Goal: Task Accomplishment & Management: Manage account settings

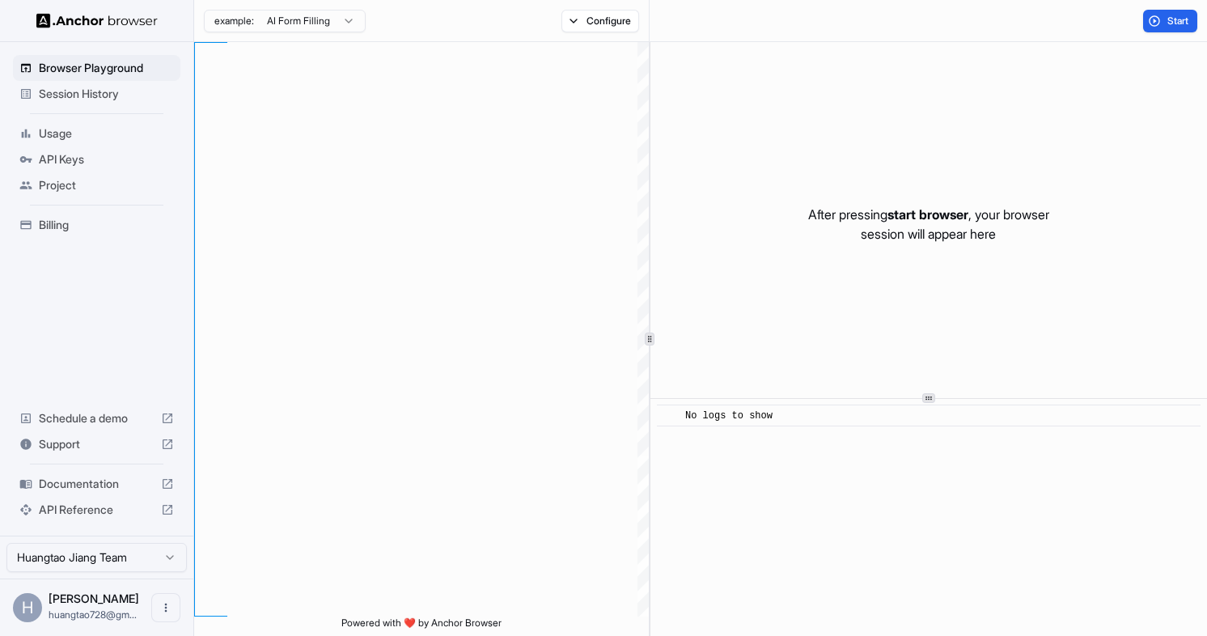
scroll to position [146, 0]
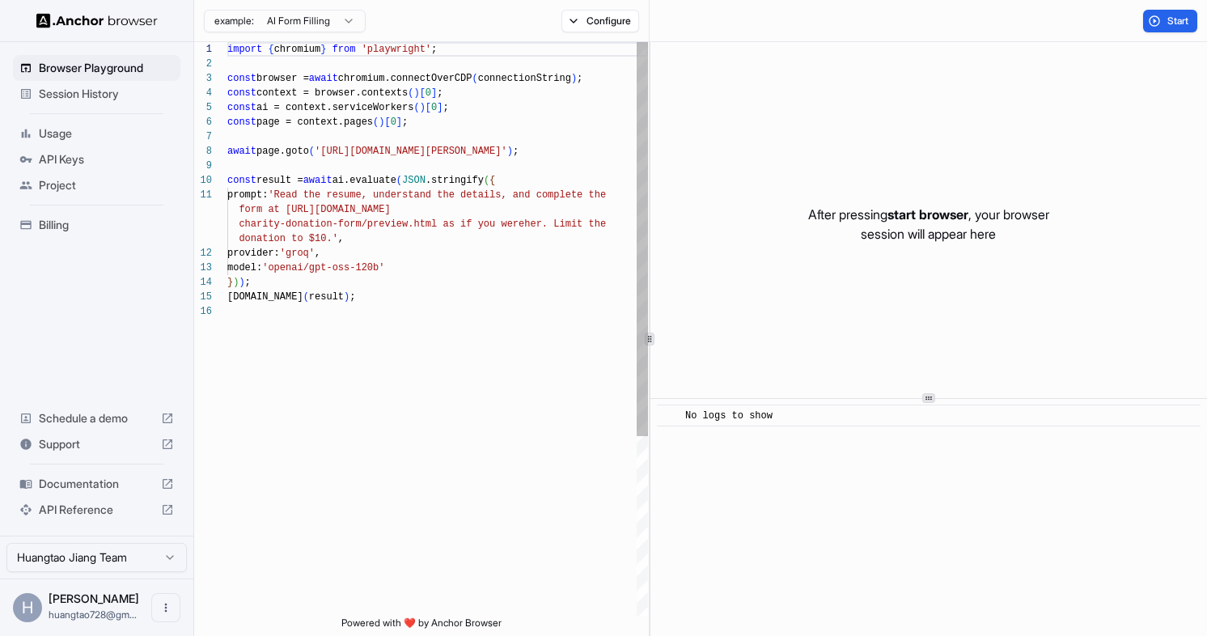
type textarea "**********"
click at [409, 334] on div "import { chromium } from 'playwright' ; const browser = await chromium.connectO…" at bounding box center [437, 460] width 421 height 836
click at [1169, 21] on span "Start" at bounding box center [1178, 21] width 23 height 13
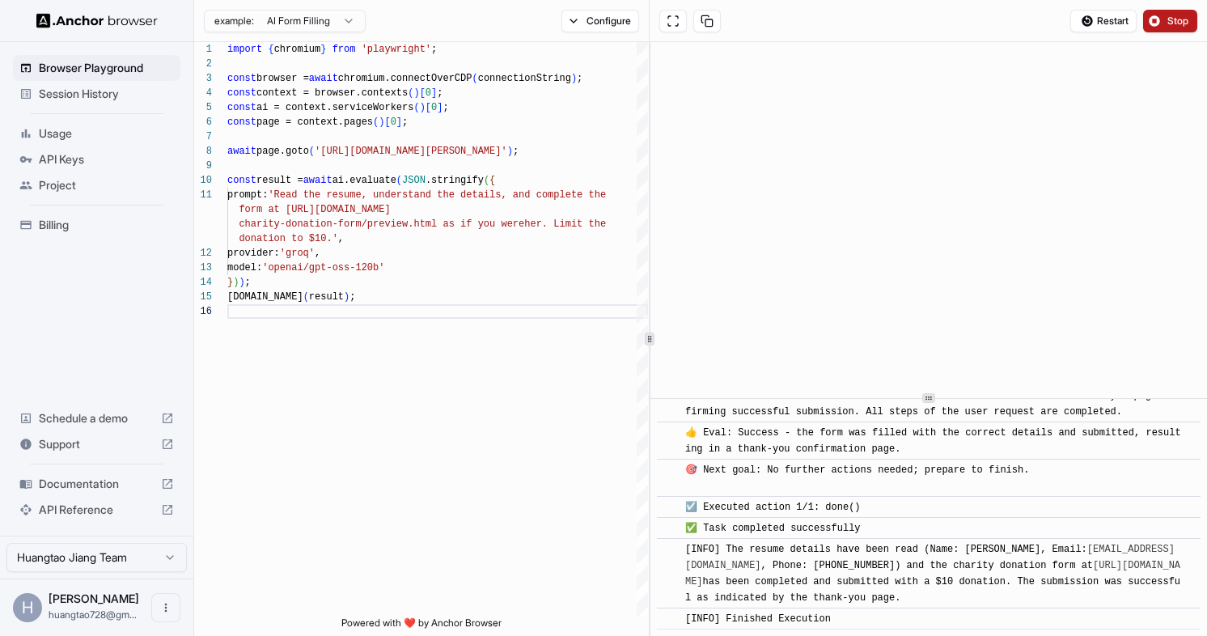
scroll to position [917, 0]
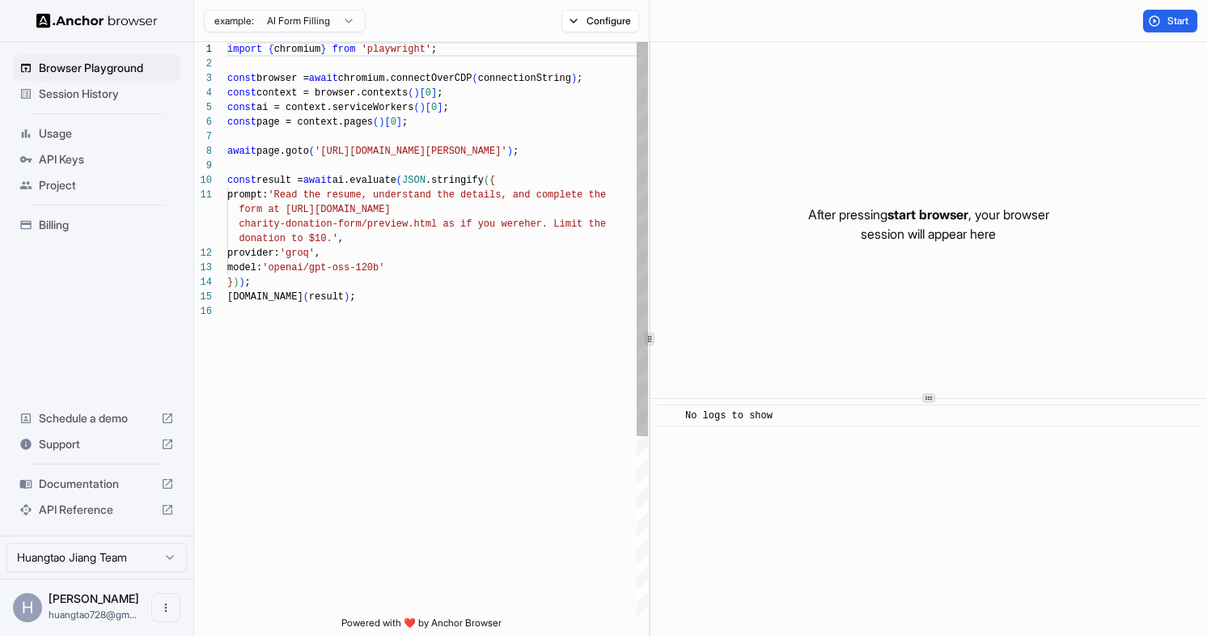
scroll to position [146, 0]
click at [1149, 19] on button "Start" at bounding box center [1170, 21] width 54 height 23
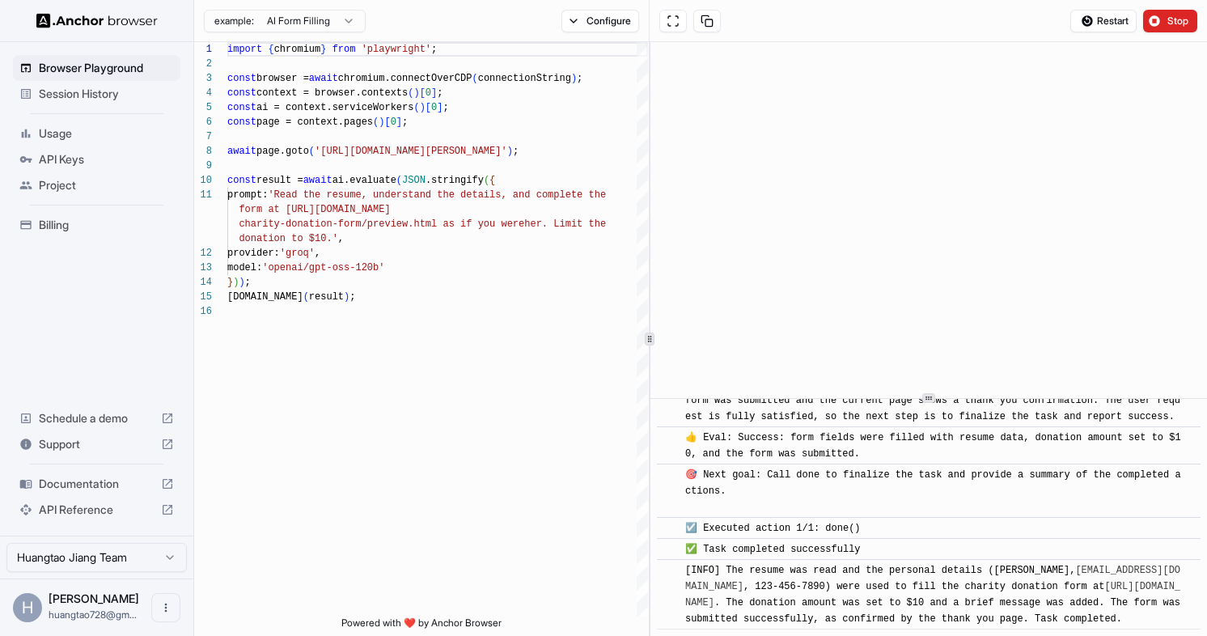
scroll to position [1061, 0]
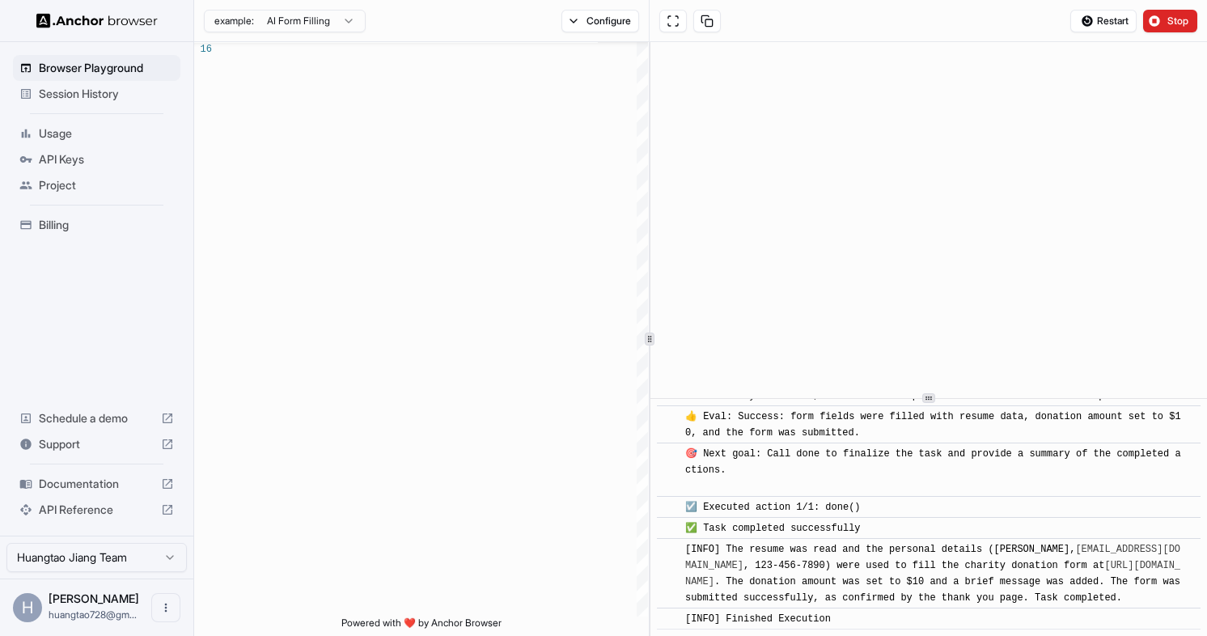
click at [112, 119] on ul "Browser Playground Session History Usage API Keys Project Billing" at bounding box center [96, 147] width 180 height 196
click at [100, 130] on span "Usage" at bounding box center [106, 133] width 135 height 16
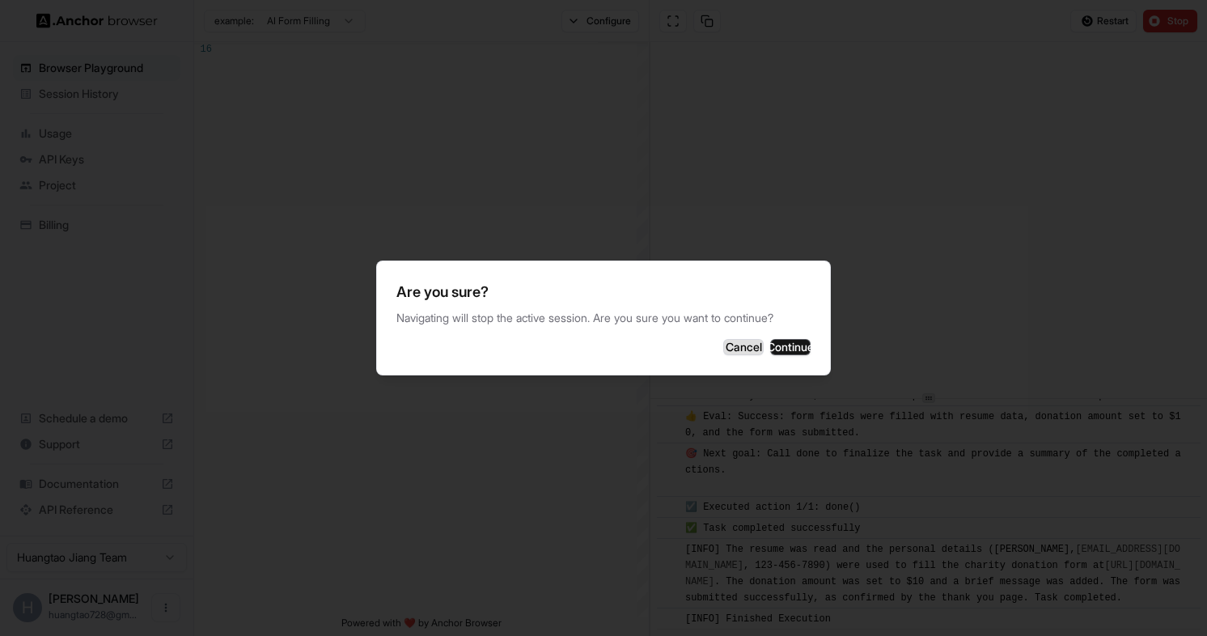
click at [723, 345] on button "Cancel" at bounding box center [743, 347] width 40 height 16
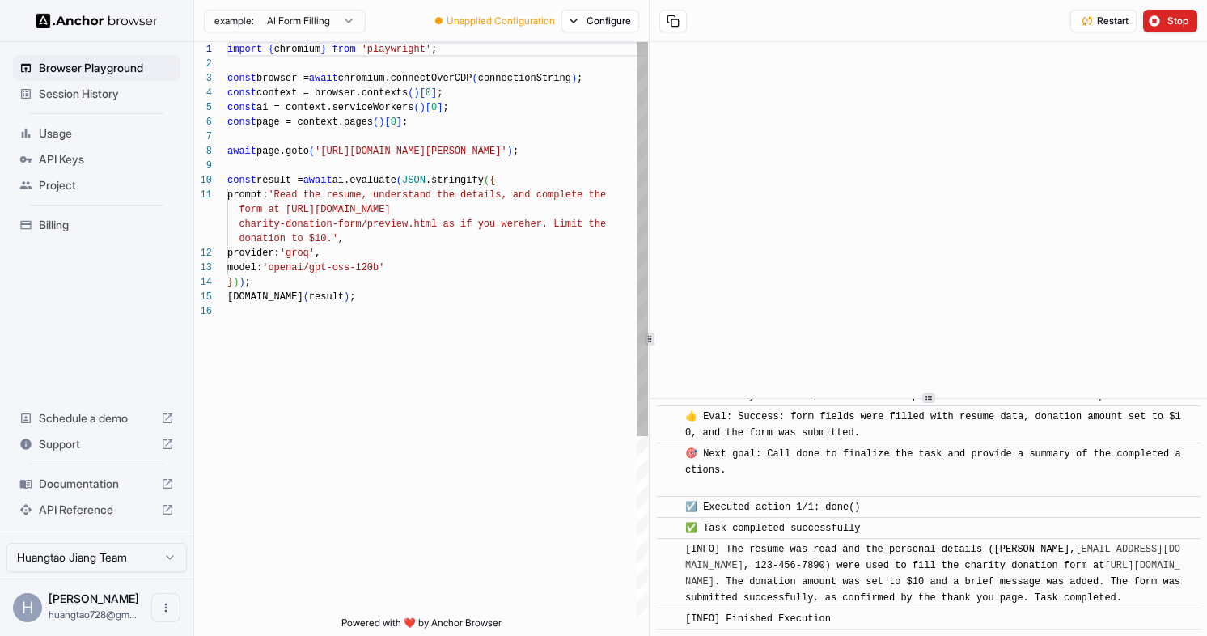
scroll to position [146, 0]
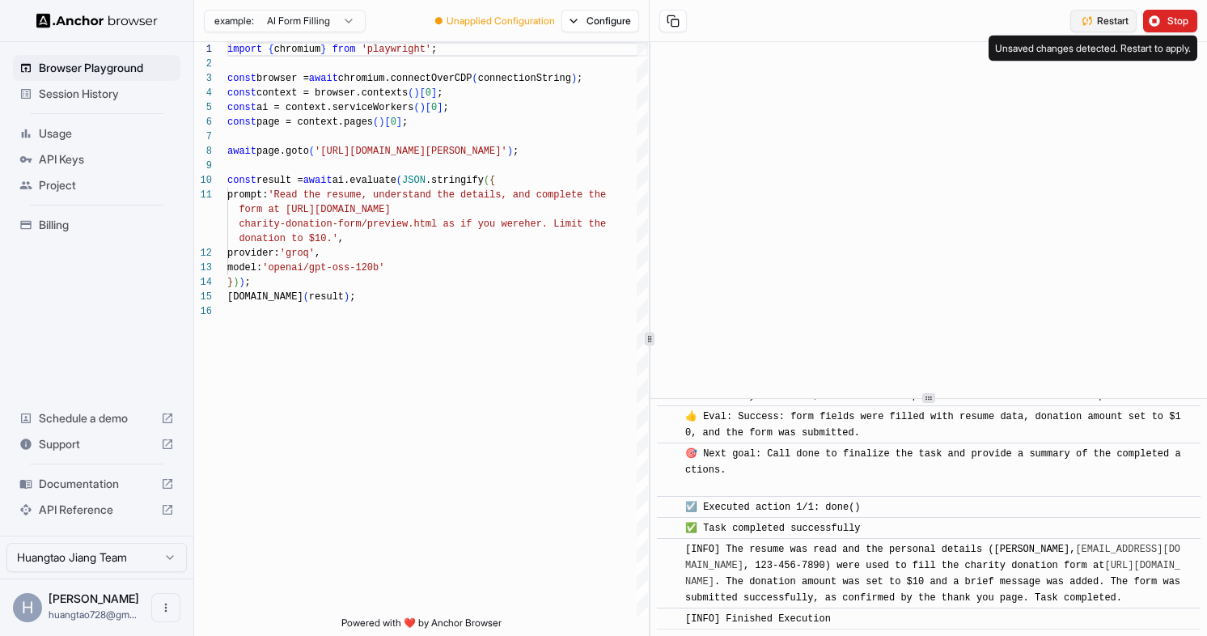
click at [1109, 27] on span "Restart" at bounding box center [1113, 21] width 32 height 13
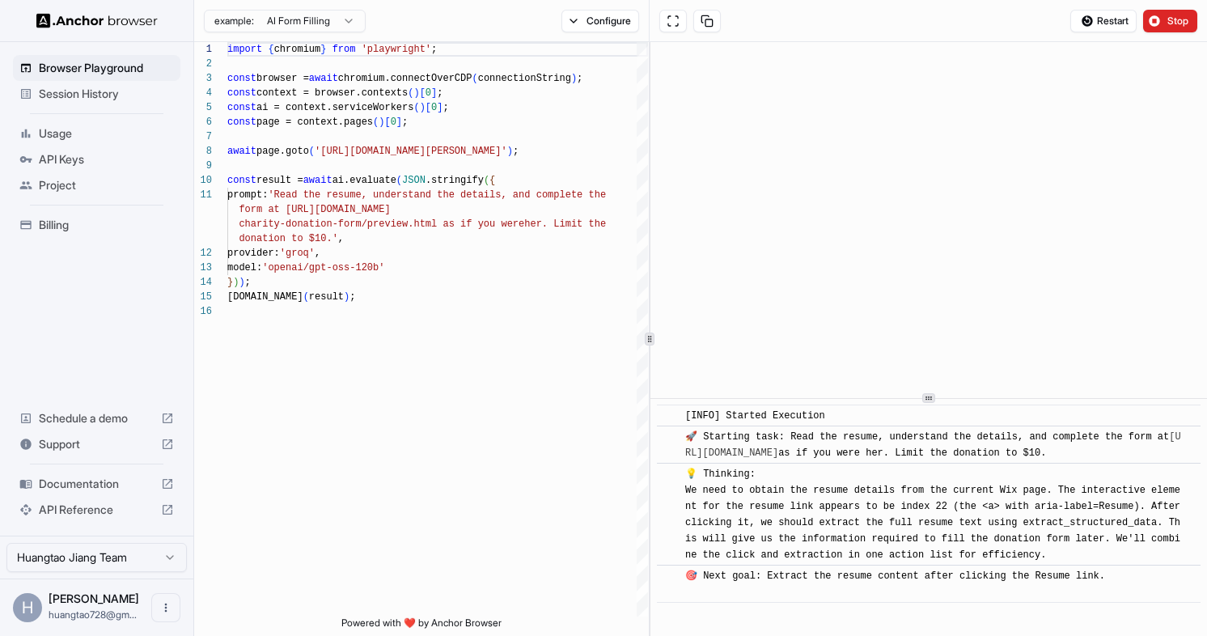
scroll to position [11, 0]
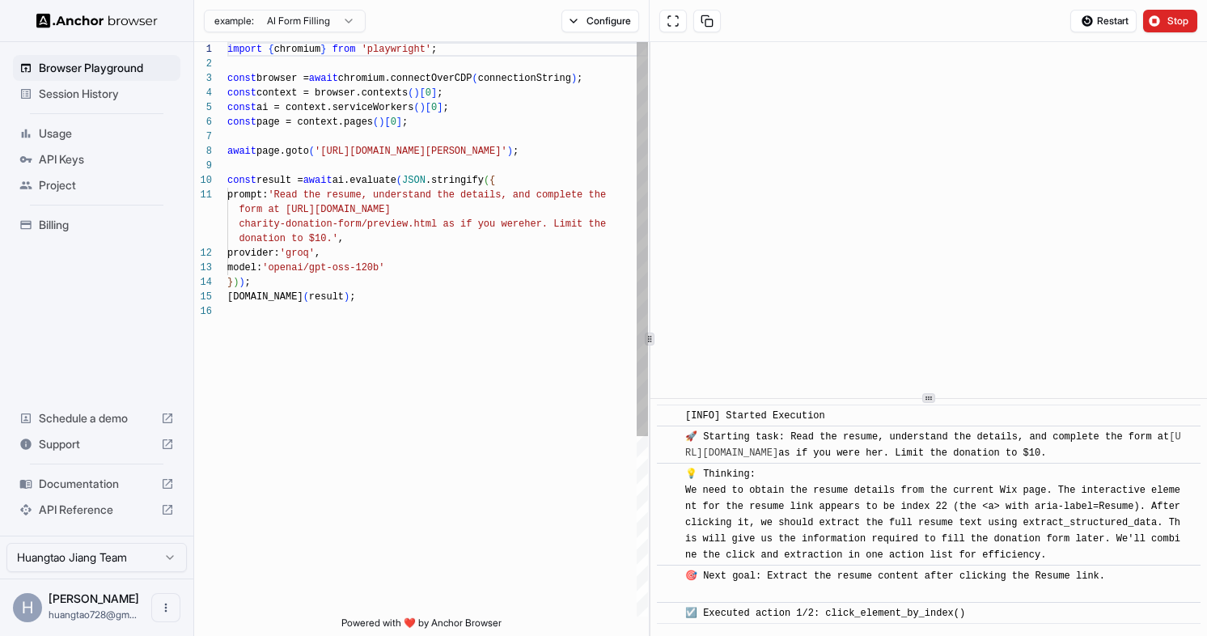
type textarea "**********"
click at [468, 286] on div "import { chromium } from 'playwright' ; const browser = await chromium.connectO…" at bounding box center [437, 460] width 421 height 836
click at [475, 320] on div "import { chromium } from 'playwright' ; const browser = await chromium.connectO…" at bounding box center [437, 460] width 421 height 836
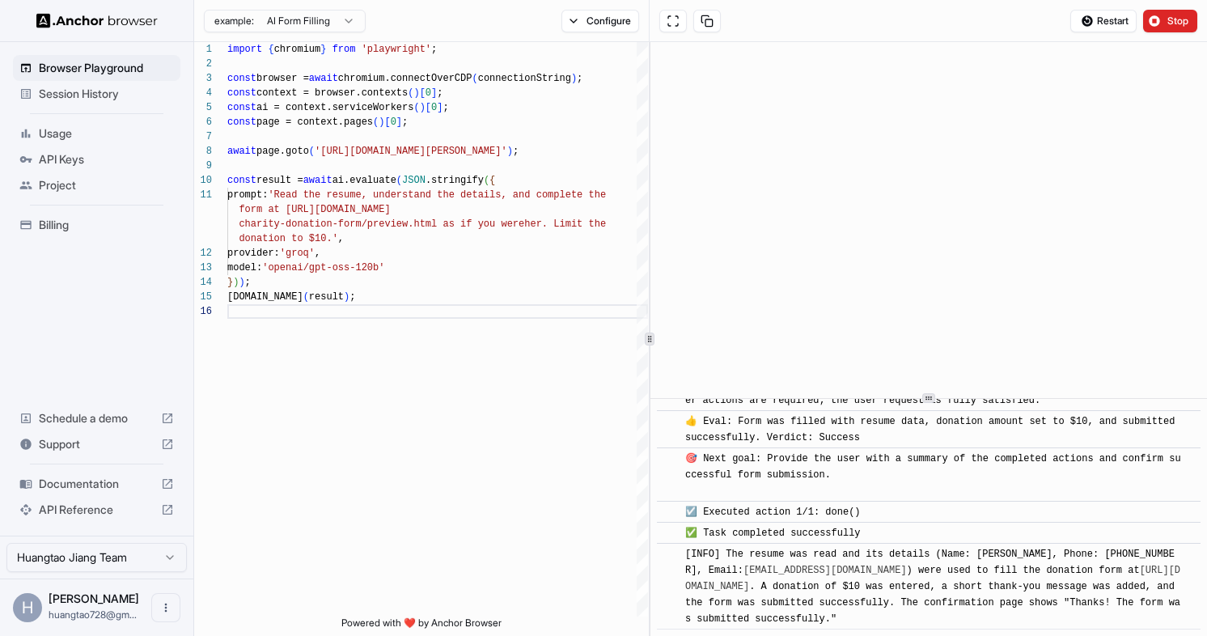
scroll to position [959, 0]
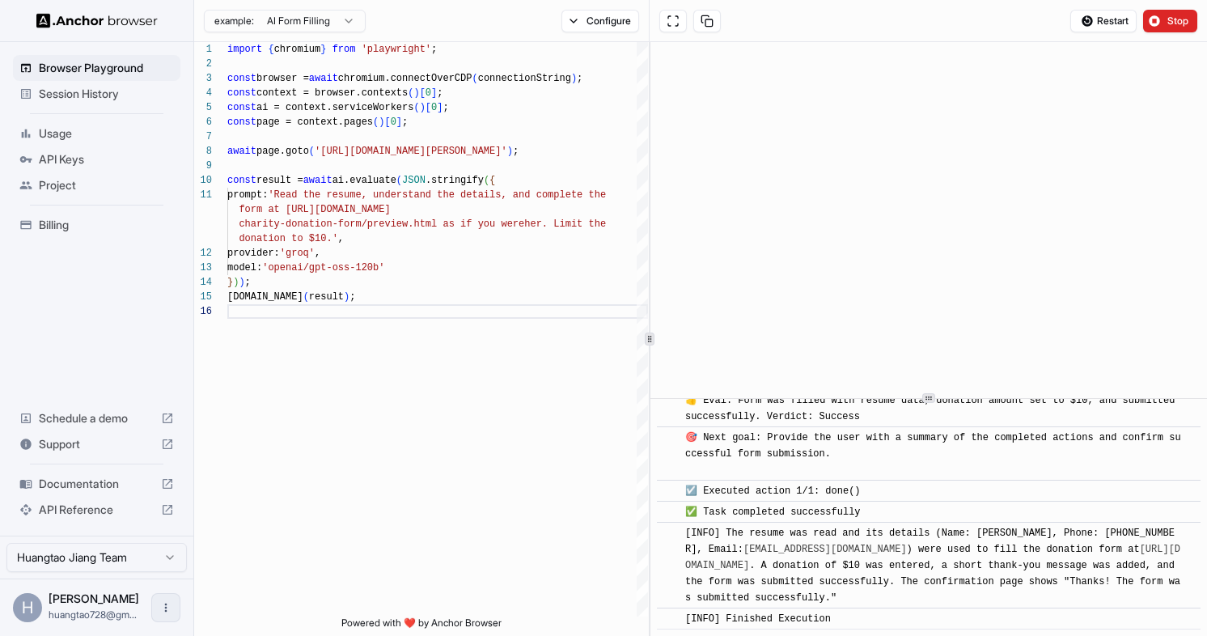
click at [159, 603] on icon "Open menu" at bounding box center [165, 607] width 13 height 13
click at [315, 546] on div at bounding box center [603, 318] width 1207 height 636
click at [129, 100] on span "Session History" at bounding box center [106, 94] width 135 height 16
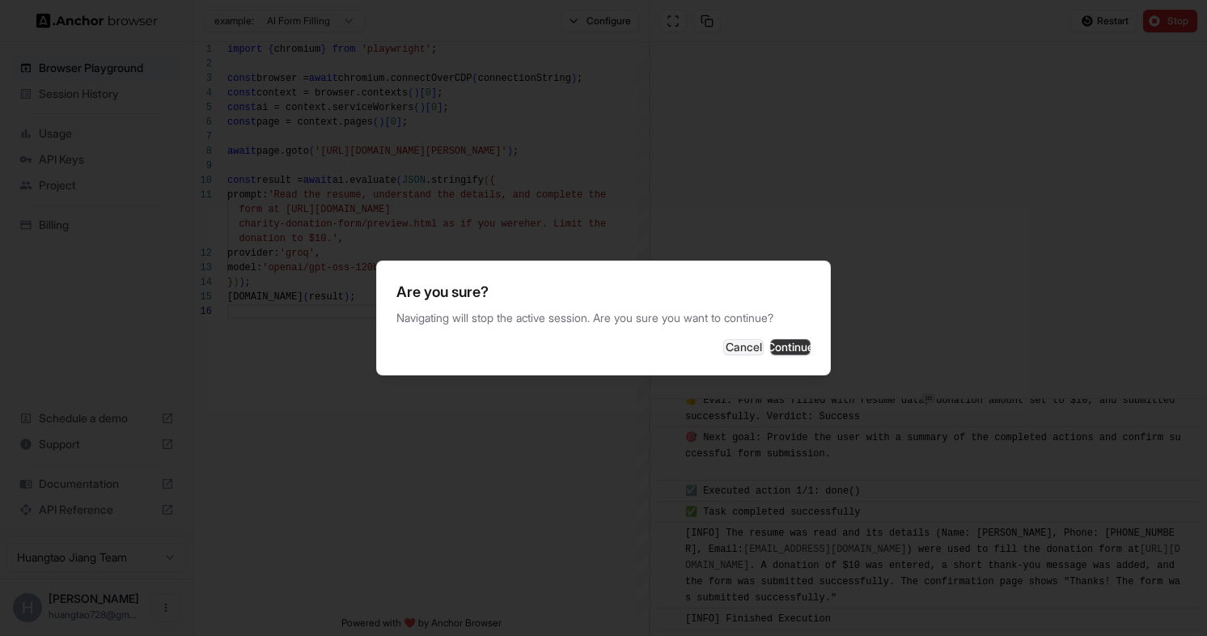
click at [797, 343] on button "Continue" at bounding box center [790, 347] width 40 height 16
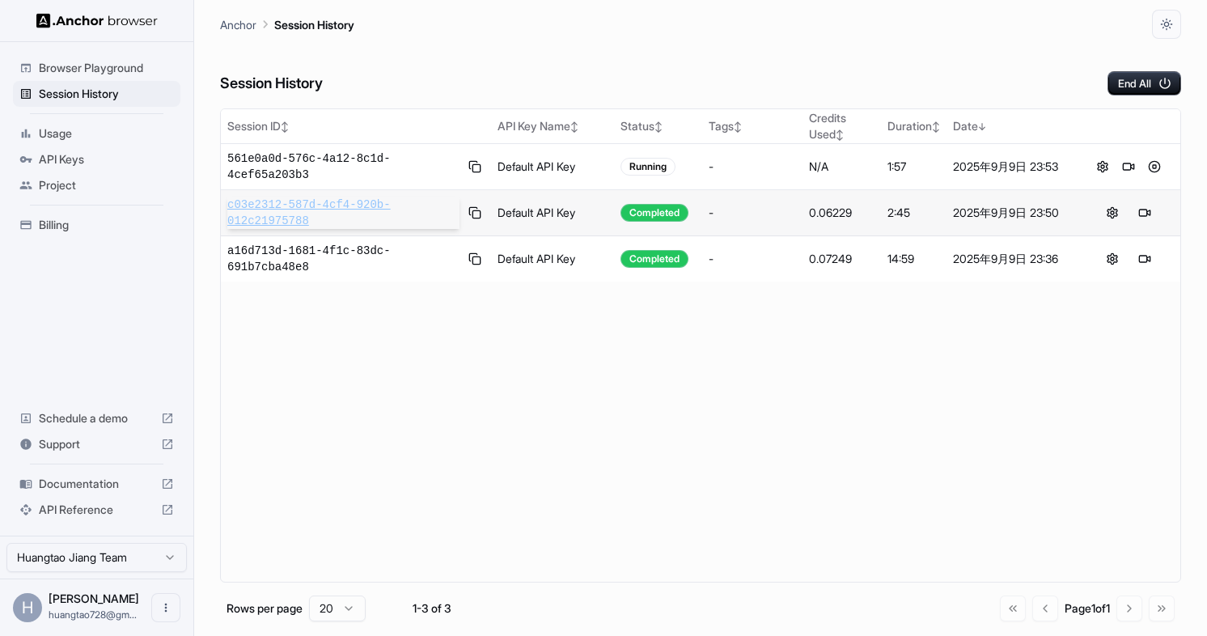
click at [337, 218] on span "c03e2312-587d-4cf4-920b-012c21975788" at bounding box center [343, 213] width 232 height 32
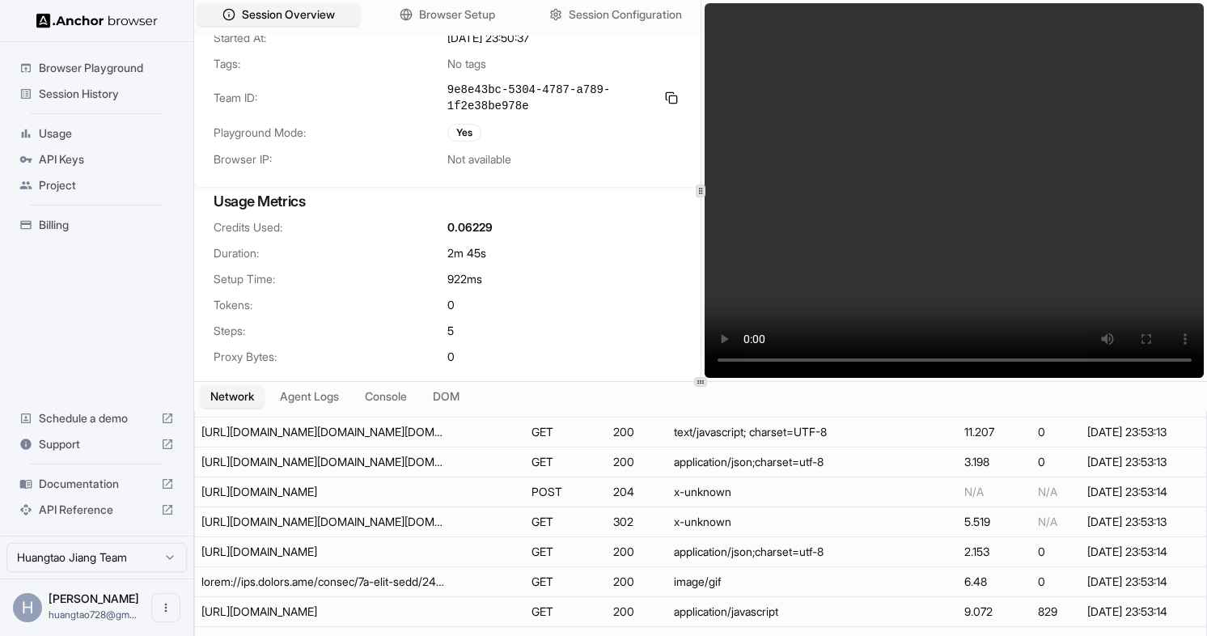
scroll to position [13854, 0]
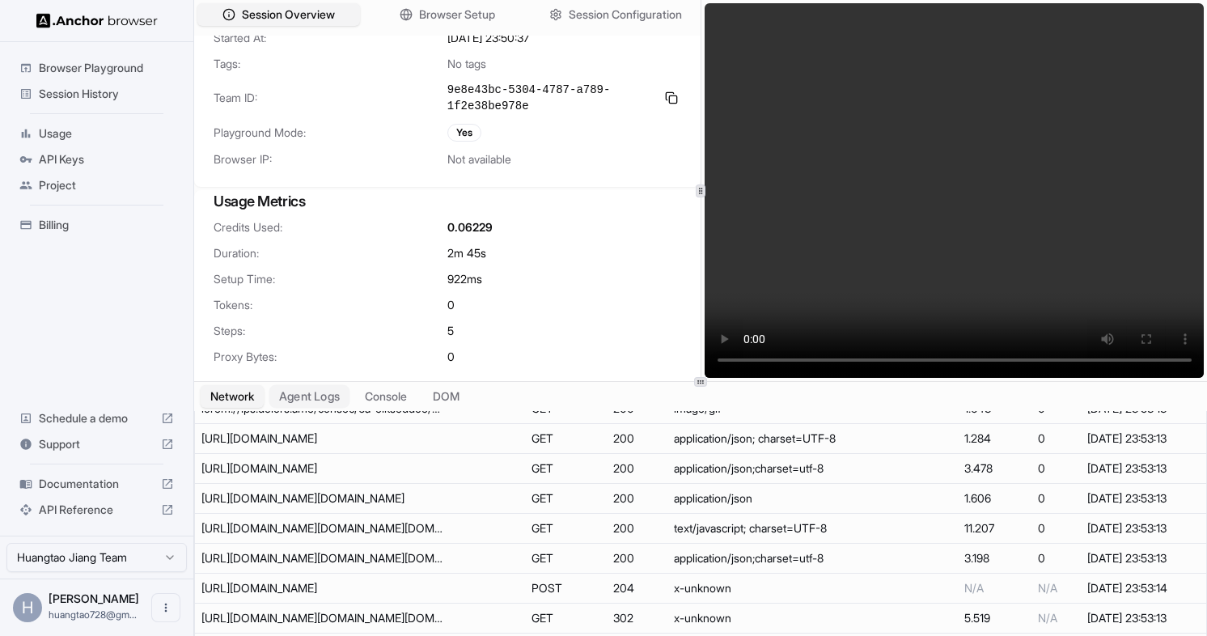
click at [312, 387] on button "Agent Logs" at bounding box center [309, 396] width 81 height 23
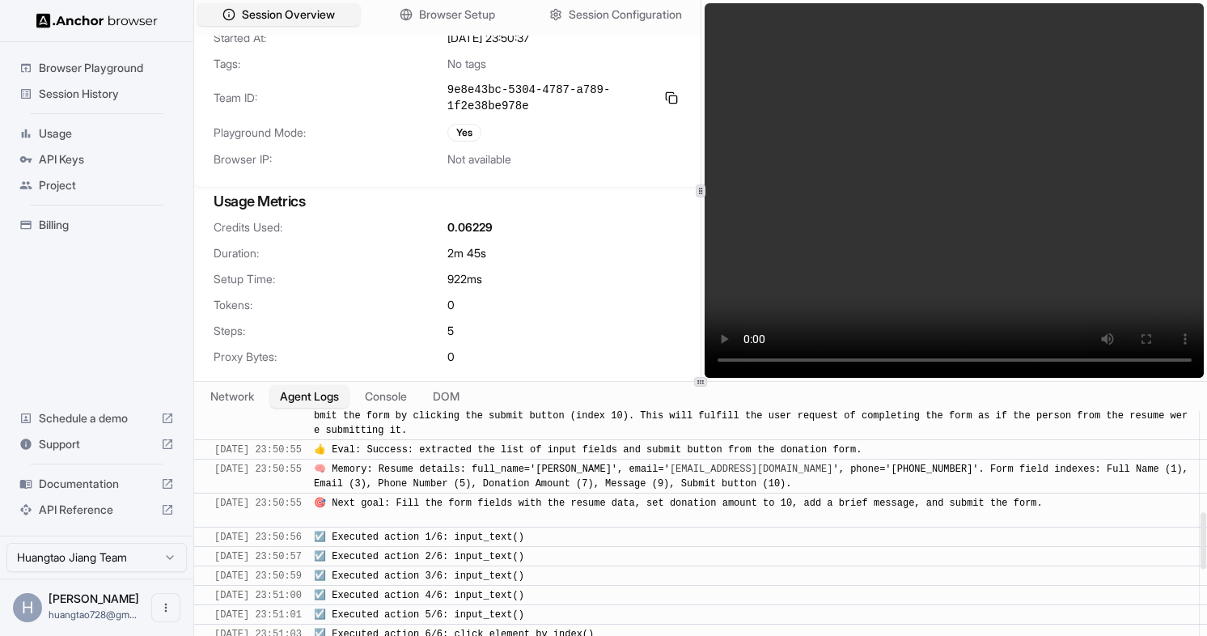
scroll to position [877, 0]
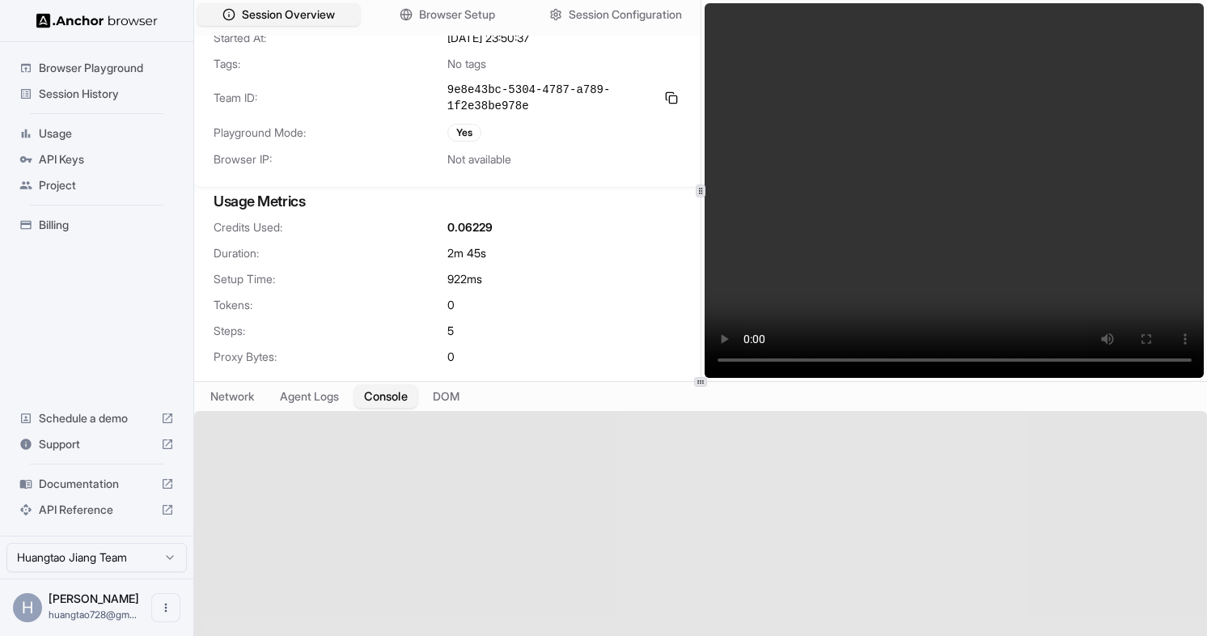
click at [408, 404] on button "Console" at bounding box center [385, 396] width 63 height 23
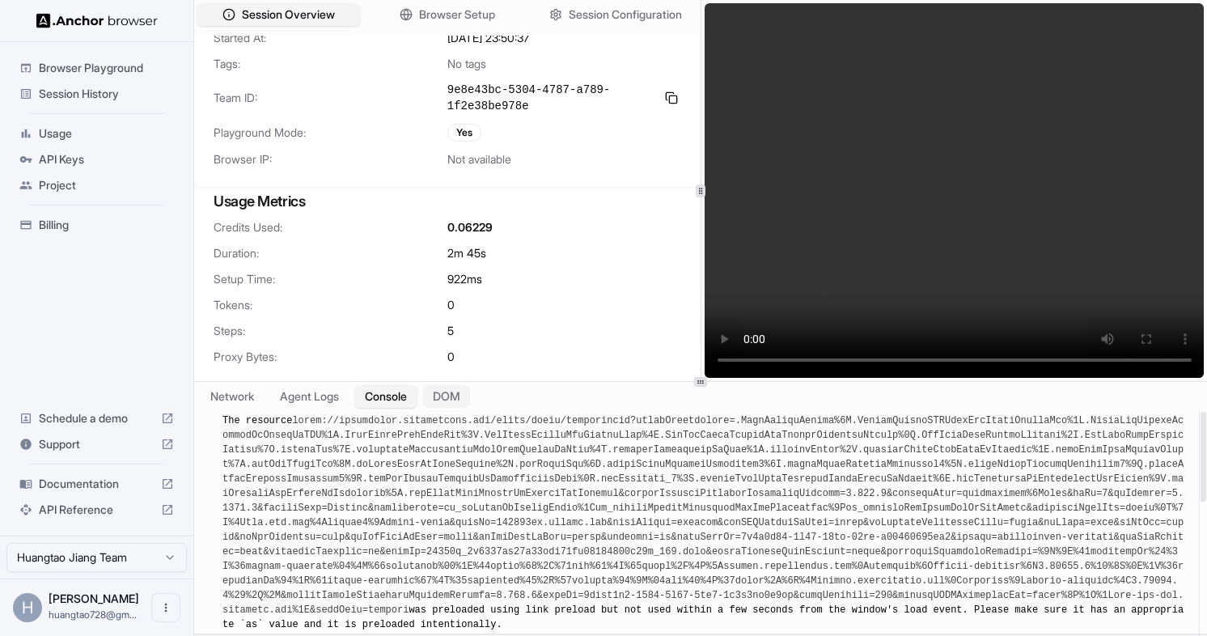
click at [438, 401] on button "DOM" at bounding box center [446, 396] width 48 height 23
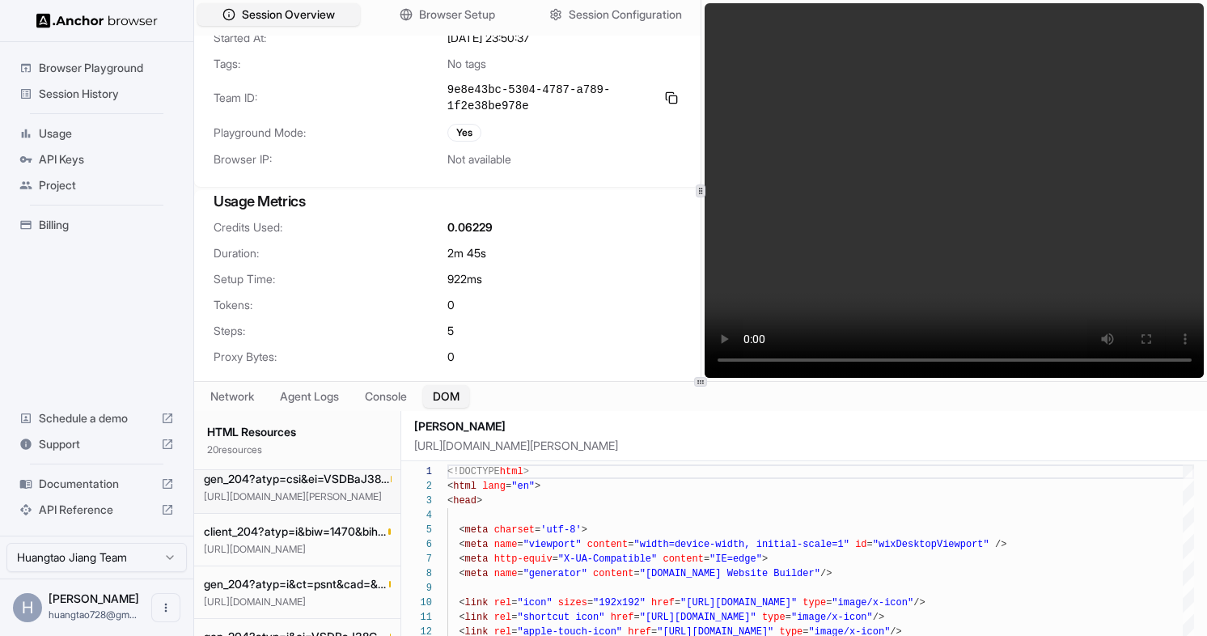
scroll to position [857, 0]
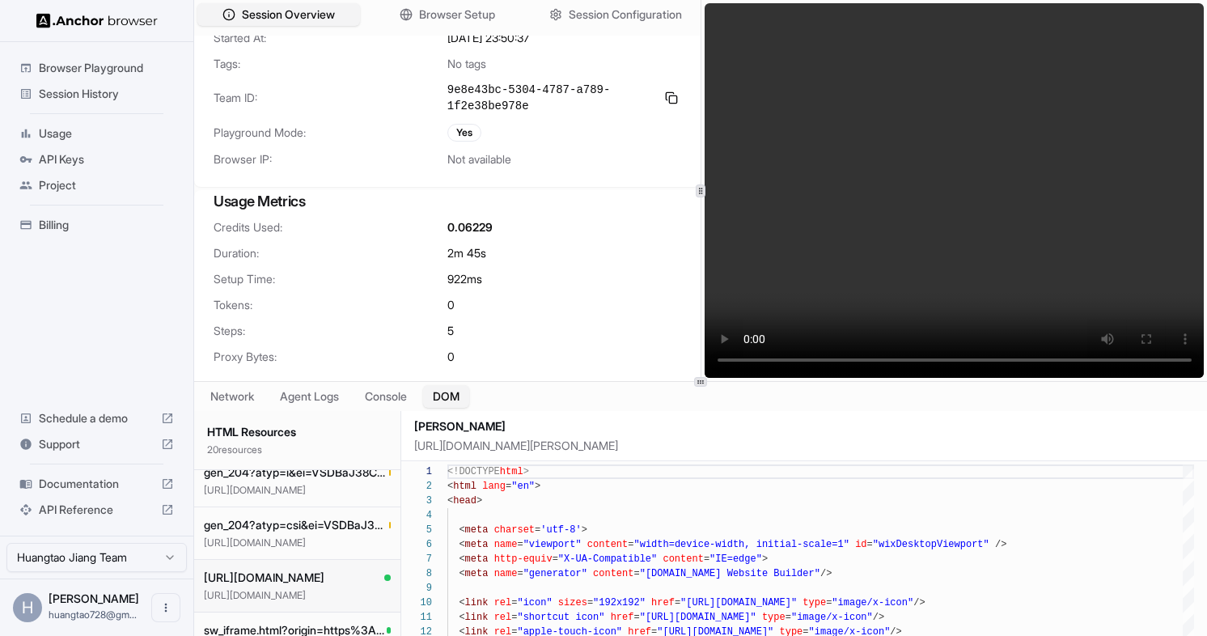
click at [371, 599] on p "[URL][DOMAIN_NAME]" at bounding box center [297, 595] width 187 height 13
type textarea "**********"
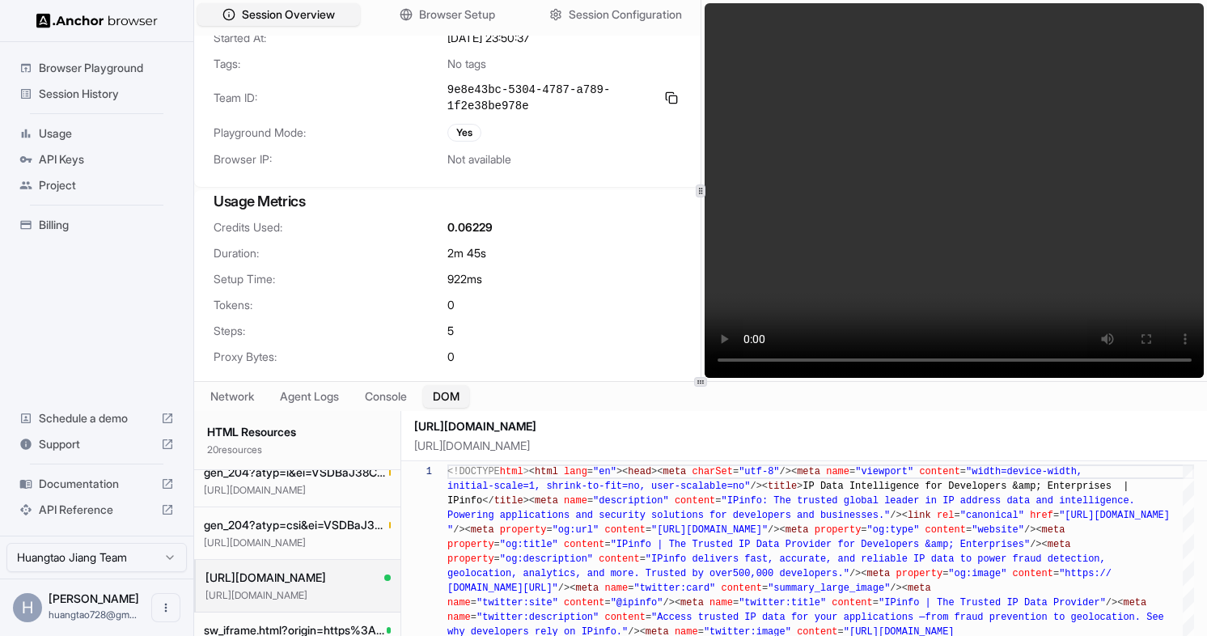
scroll to position [0, 0]
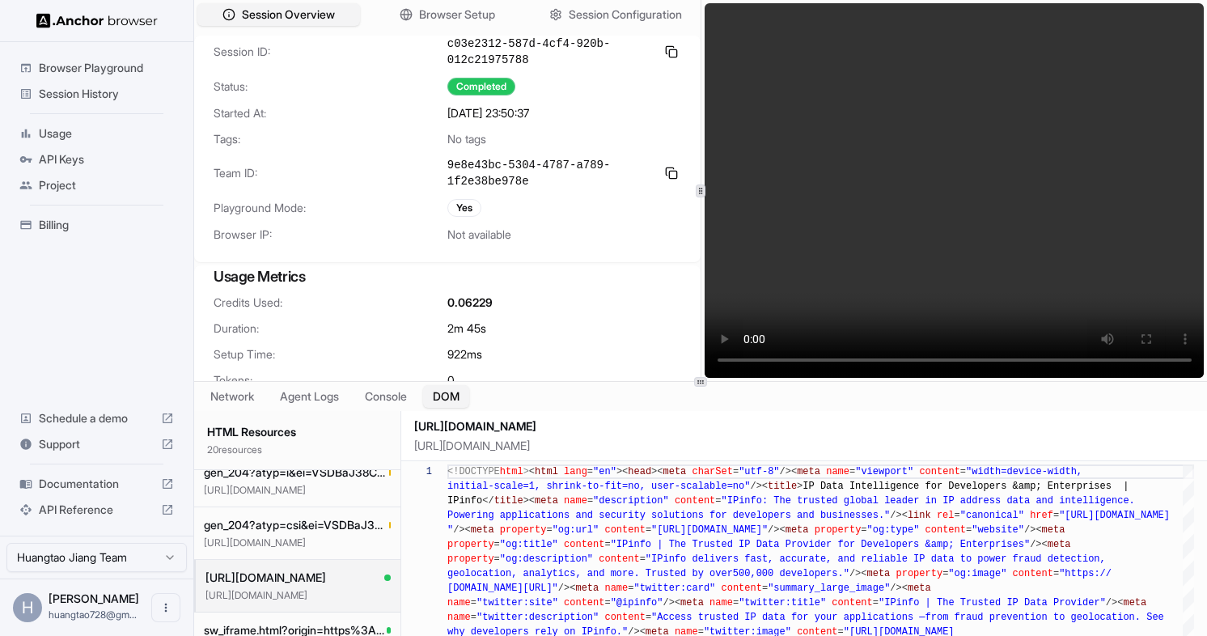
click at [479, 235] on span "Not available" at bounding box center [479, 235] width 64 height 16
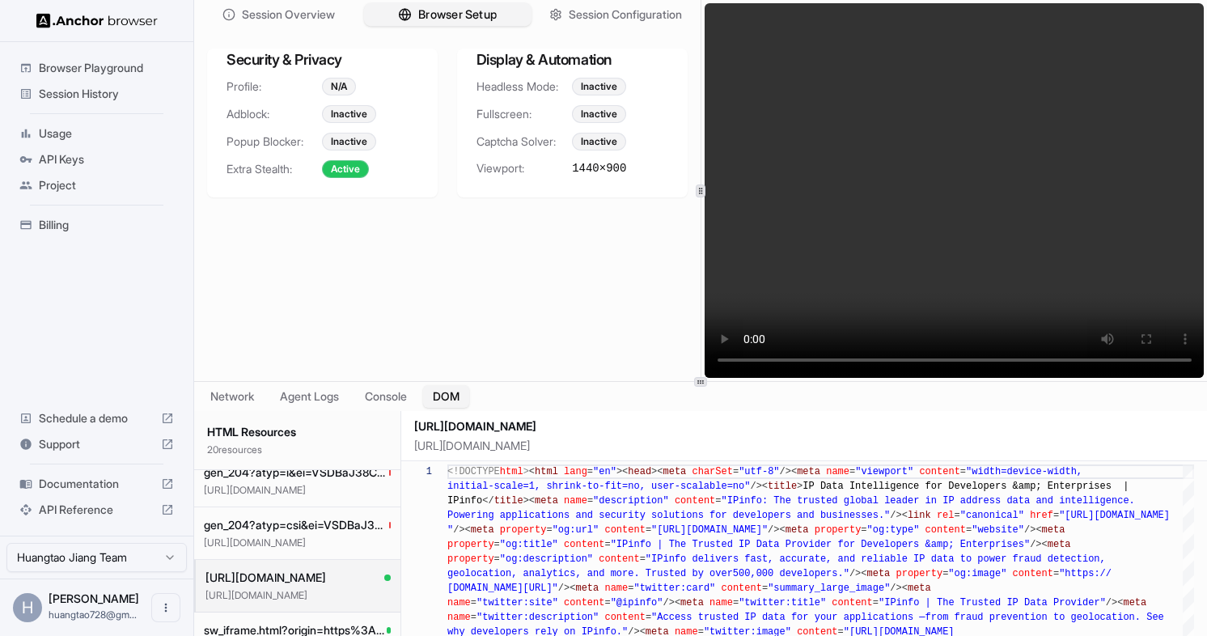
click at [468, 6] on span "Browser Setup" at bounding box center [457, 14] width 78 height 17
click at [333, 89] on div "N/A" at bounding box center [339, 87] width 34 height 18
click at [344, 111] on div "Inactive" at bounding box center [349, 114] width 54 height 18
click at [347, 134] on div "Inactive" at bounding box center [349, 142] width 54 height 18
click at [341, 150] on div "Profile: N/A Adblock: Inactive Popup Blocker: Inactive Extra Stealth: Active" at bounding box center [322, 138] width 231 height 120
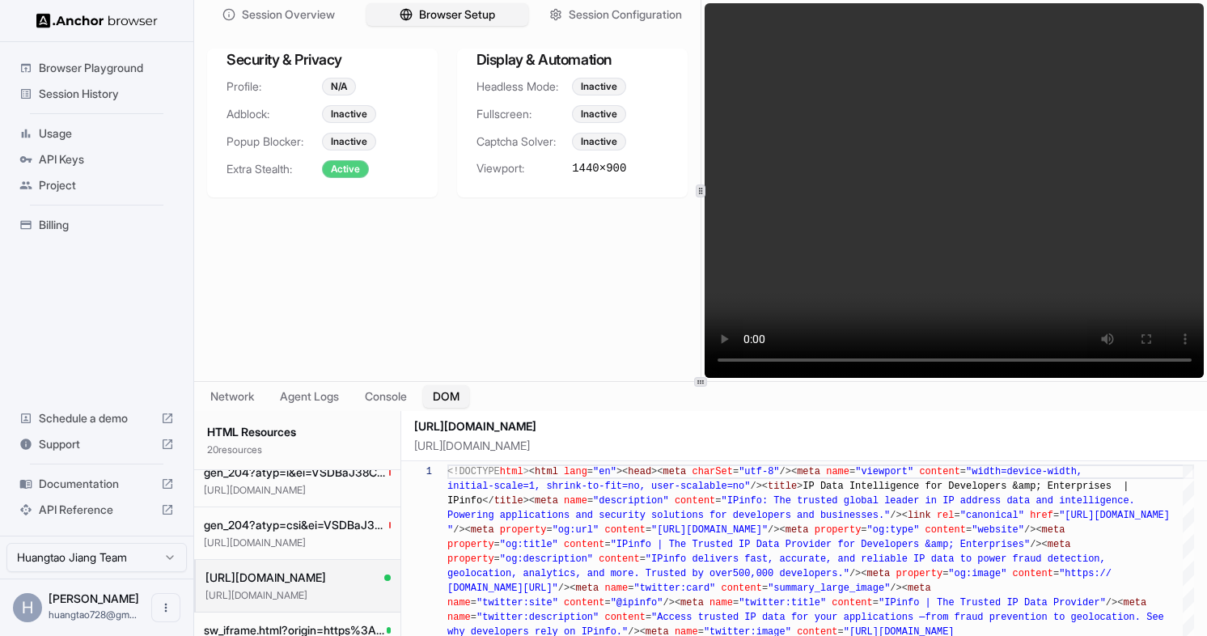
click at [345, 163] on div "Active" at bounding box center [345, 169] width 47 height 18
drag, startPoint x: 576, startPoint y: 142, endPoint x: 633, endPoint y: 146, distance: 56.8
click at [633, 146] on div "Inactive" at bounding box center [619, 142] width 95 height 18
click at [603, 116] on div "Inactive" at bounding box center [599, 114] width 54 height 18
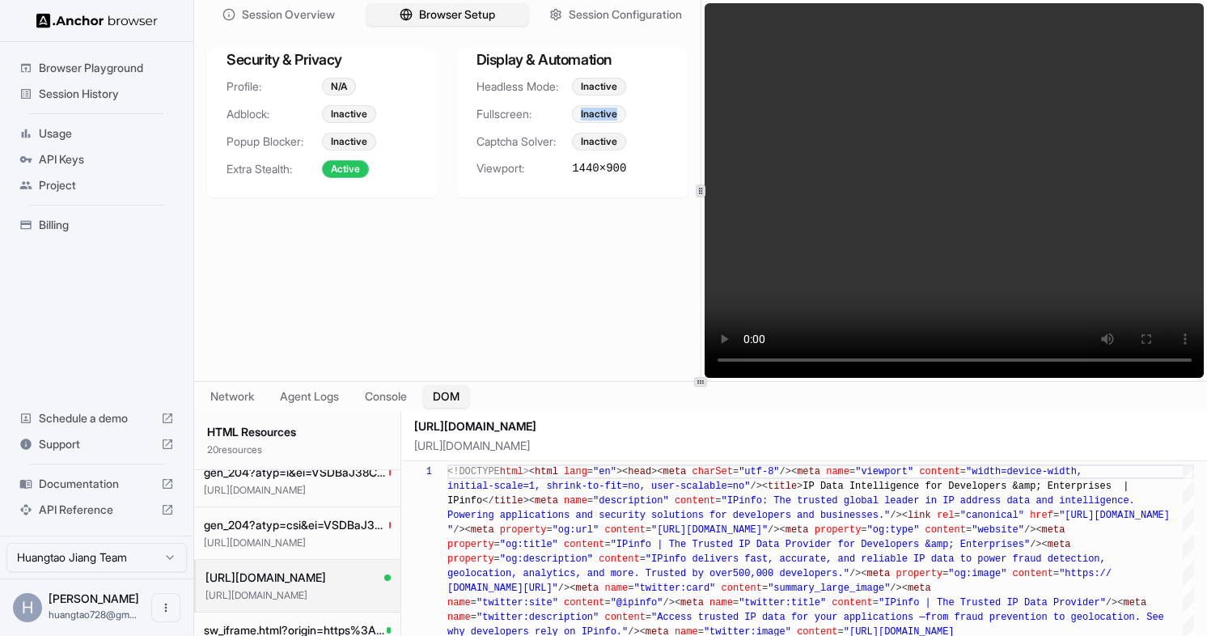
click at [603, 116] on div "Inactive" at bounding box center [599, 114] width 54 height 18
click at [588, 87] on div "Inactive" at bounding box center [599, 87] width 54 height 18
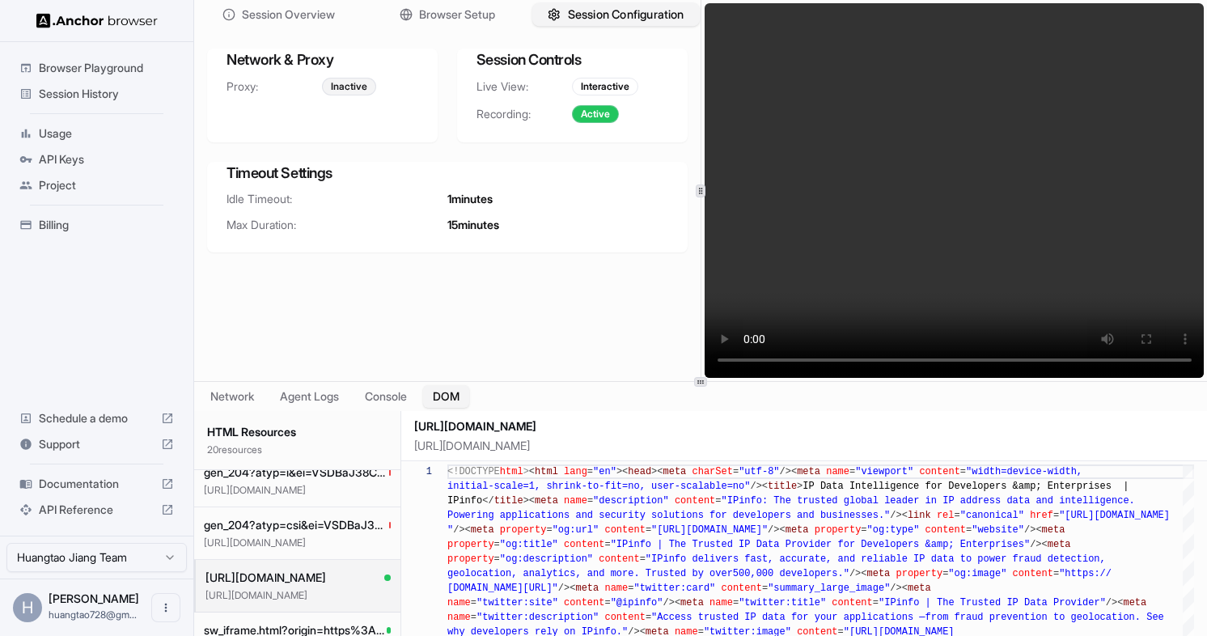
click at [579, 20] on span "Session Configuration" at bounding box center [626, 14] width 116 height 17
click at [582, 81] on div "Interactive" at bounding box center [605, 87] width 66 height 18
click at [581, 115] on div "Active" at bounding box center [595, 114] width 47 height 18
click at [333, 85] on div "Inactive" at bounding box center [349, 87] width 54 height 18
click at [94, 482] on span "Documentation" at bounding box center [97, 484] width 116 height 16
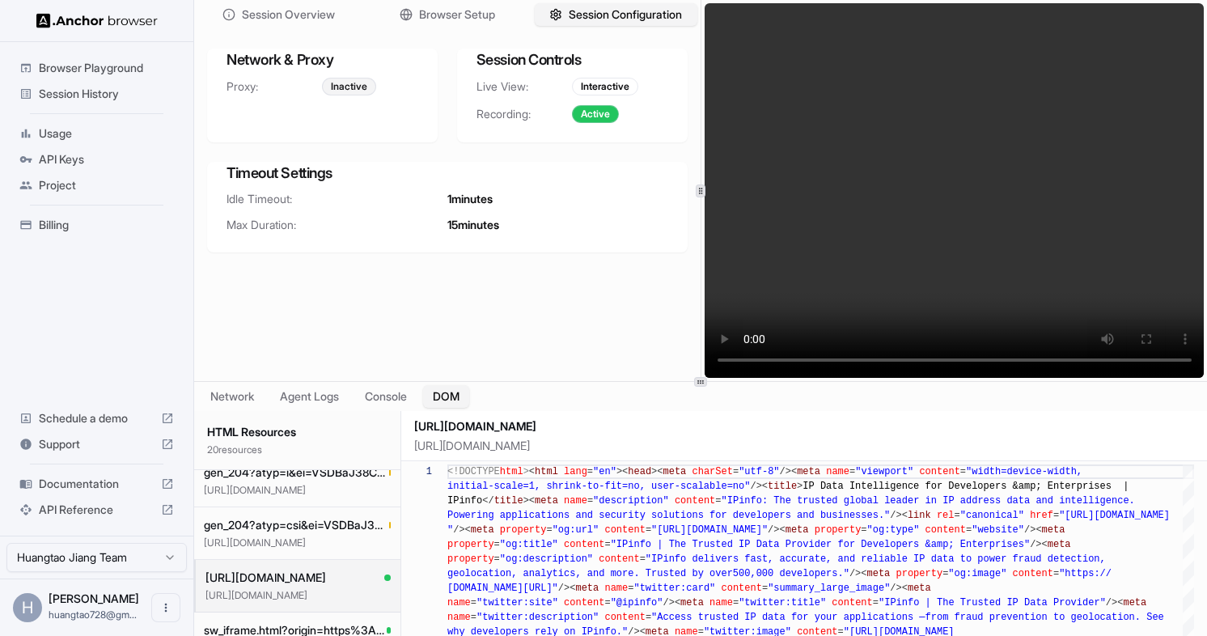
click at [95, 146] on div "API Keys" at bounding box center [96, 159] width 167 height 26
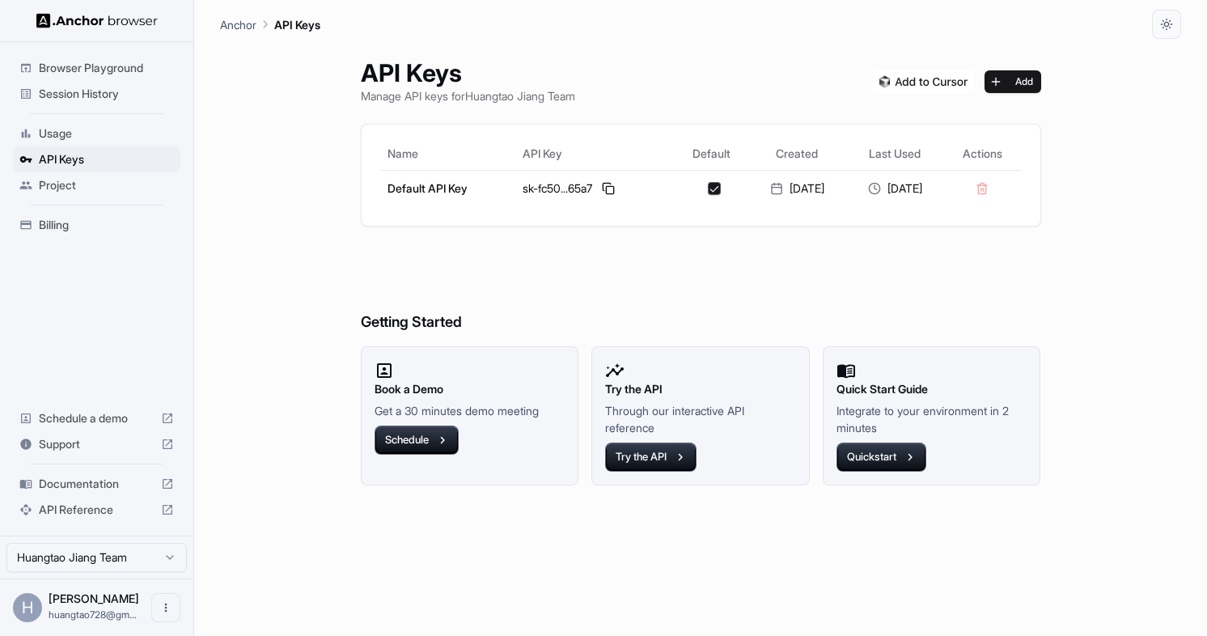
click at [96, 145] on div "Usage" at bounding box center [96, 134] width 167 height 26
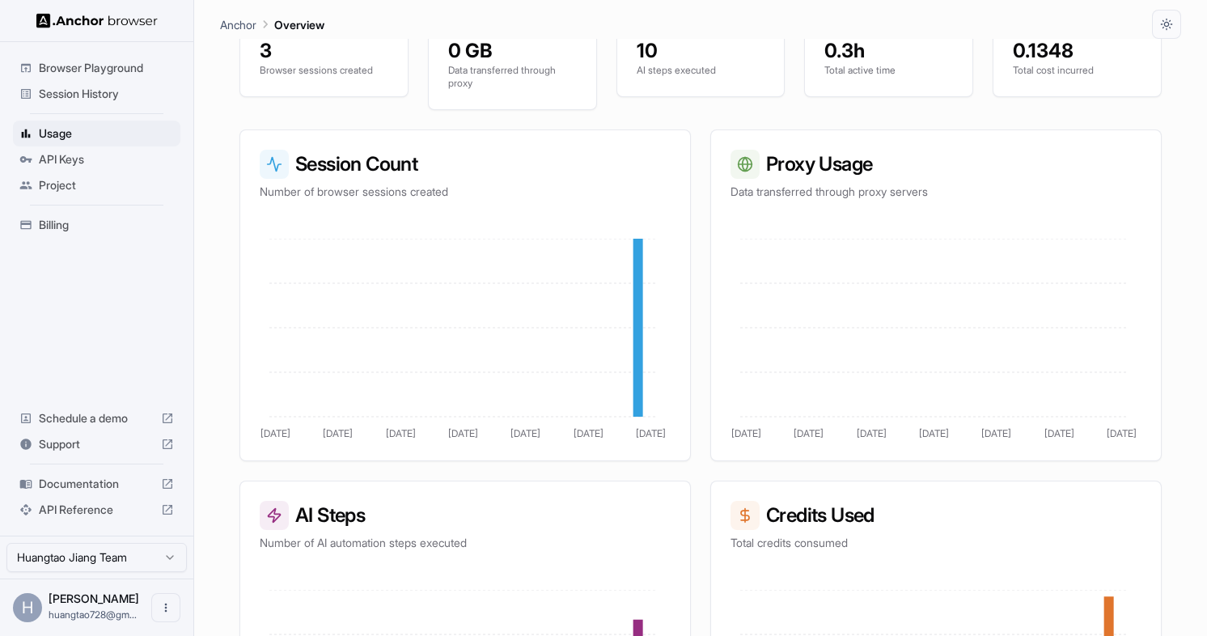
scroll to position [203, 0]
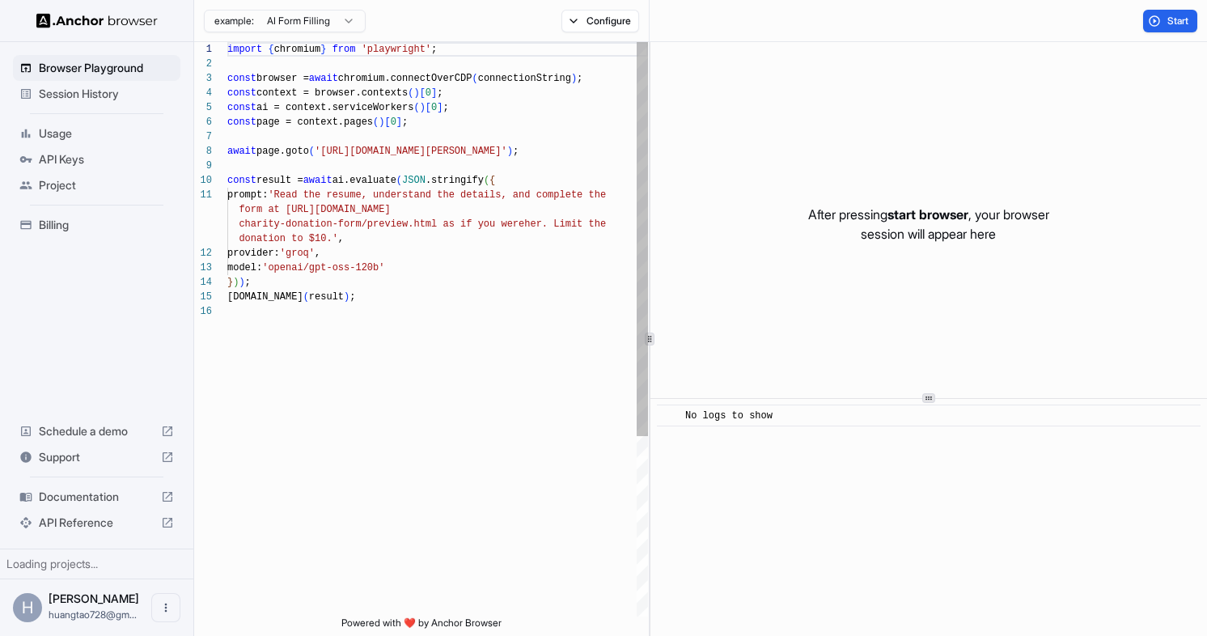
scroll to position [146, 0]
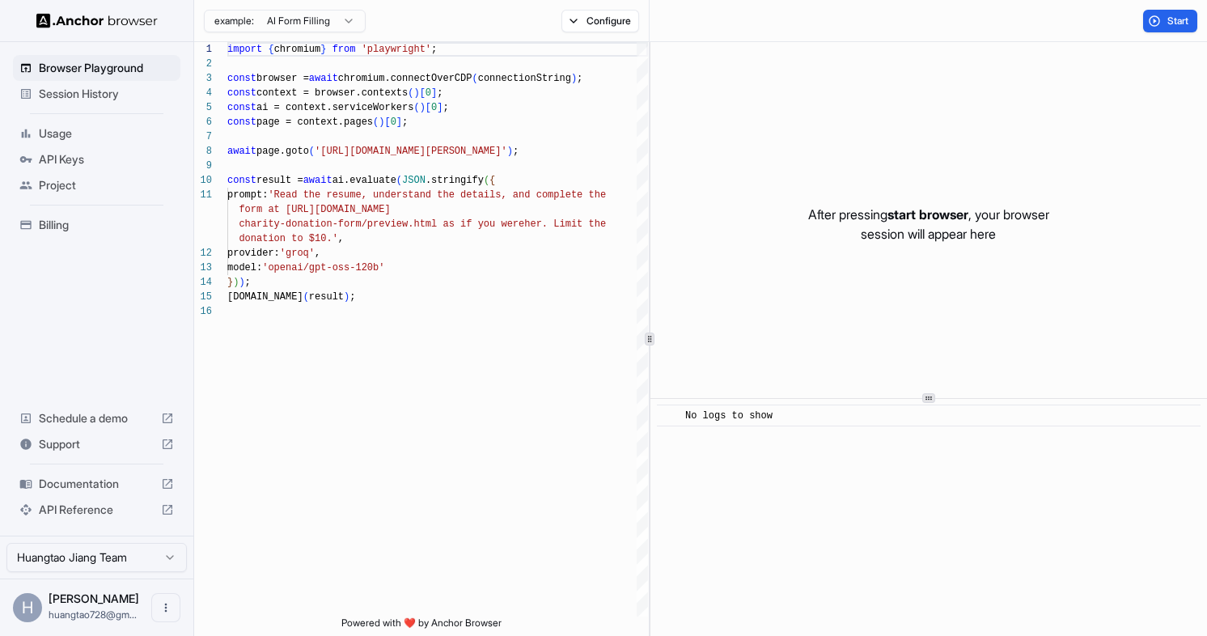
click at [32, 218] on div "Billing" at bounding box center [96, 225] width 167 height 26
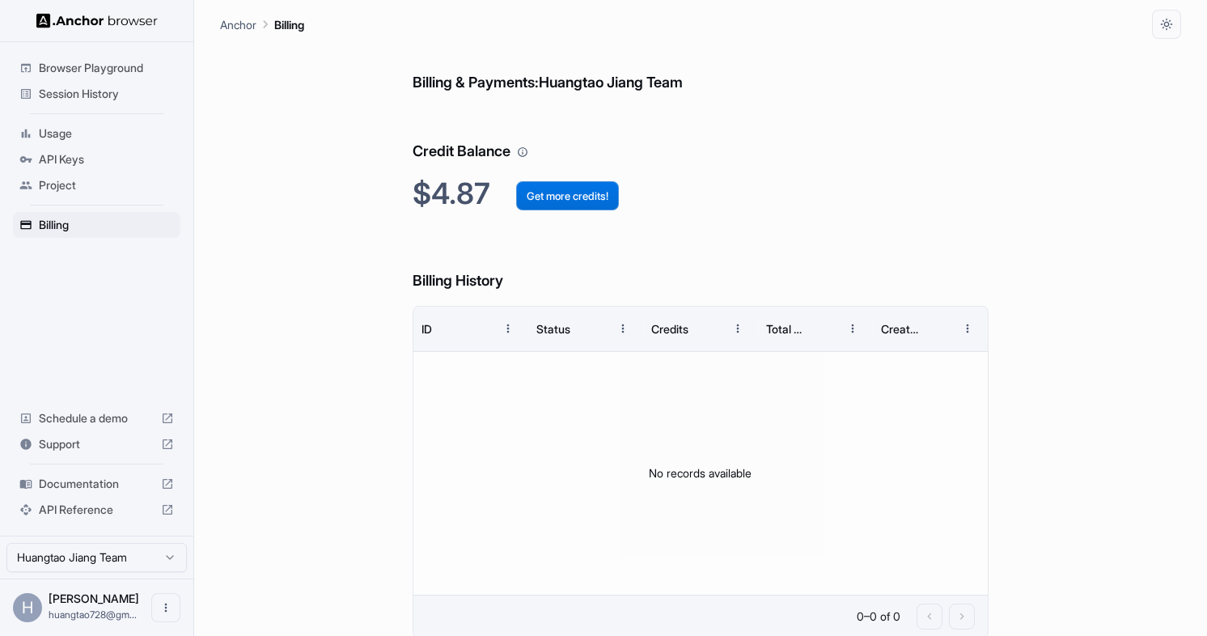
click at [534, 197] on button "Get more credits!" at bounding box center [567, 195] width 103 height 29
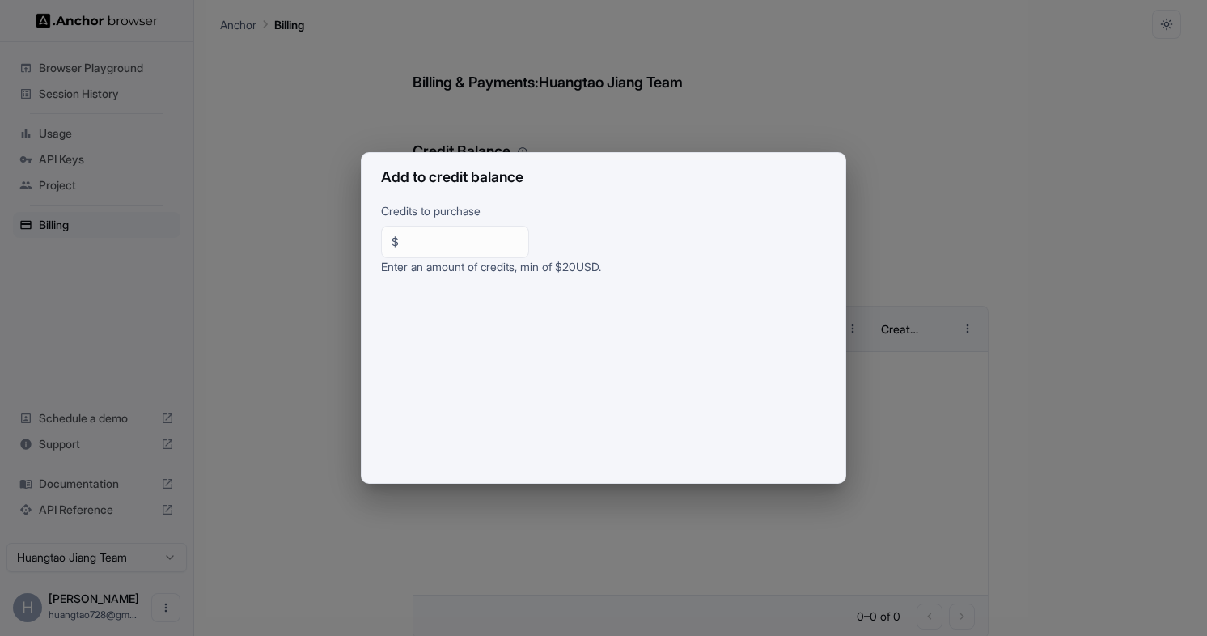
click at [912, 203] on div "Add to credit balance Credits to purchase $ ** ​ Enter an amount of credits, mi…" at bounding box center [603, 318] width 1207 height 636
